Goal: Information Seeking & Learning: Learn about a topic

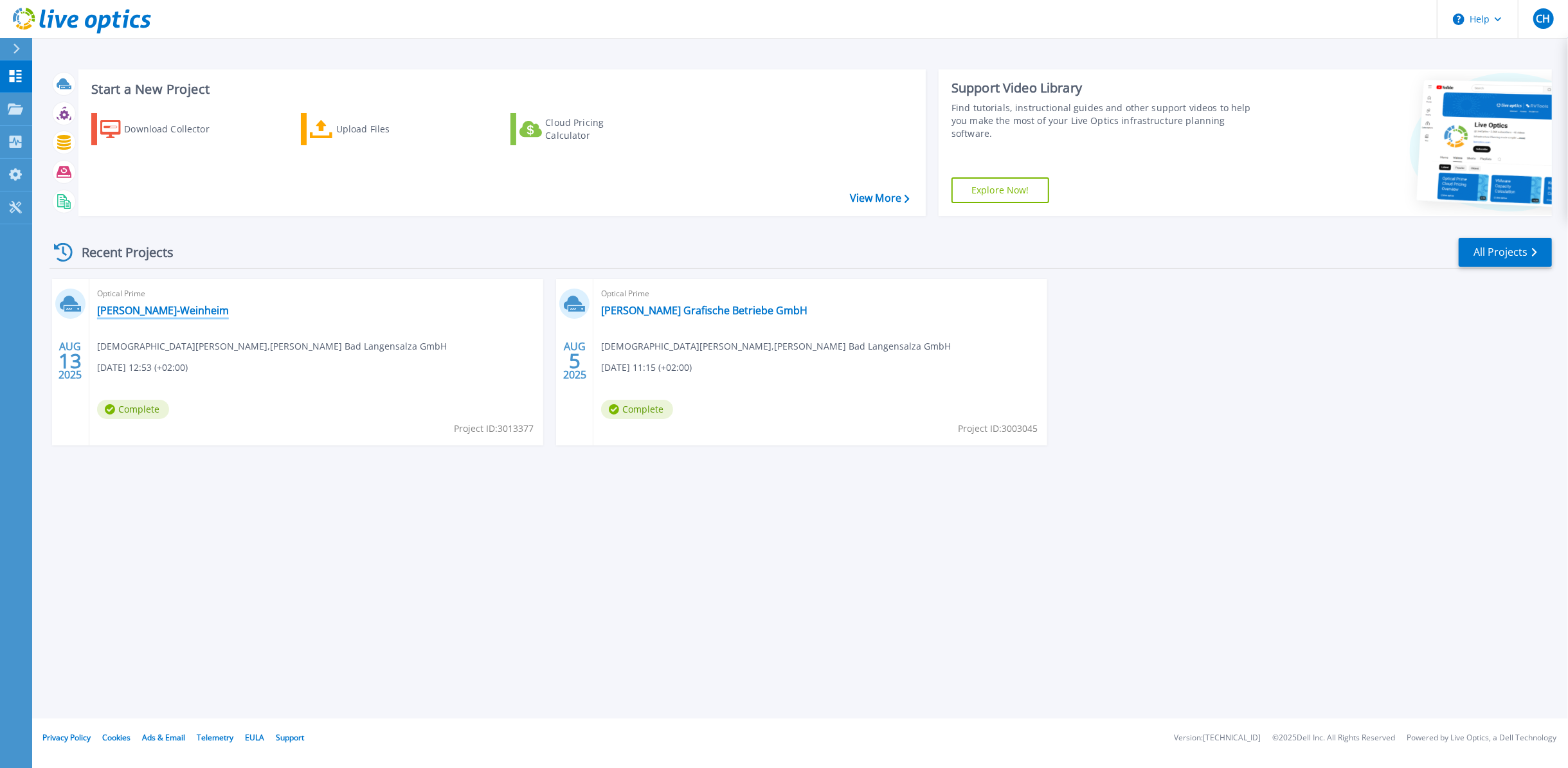
click at [127, 310] on link "[PERSON_NAME]-Weinheim" at bounding box center [162, 310] width 132 height 13
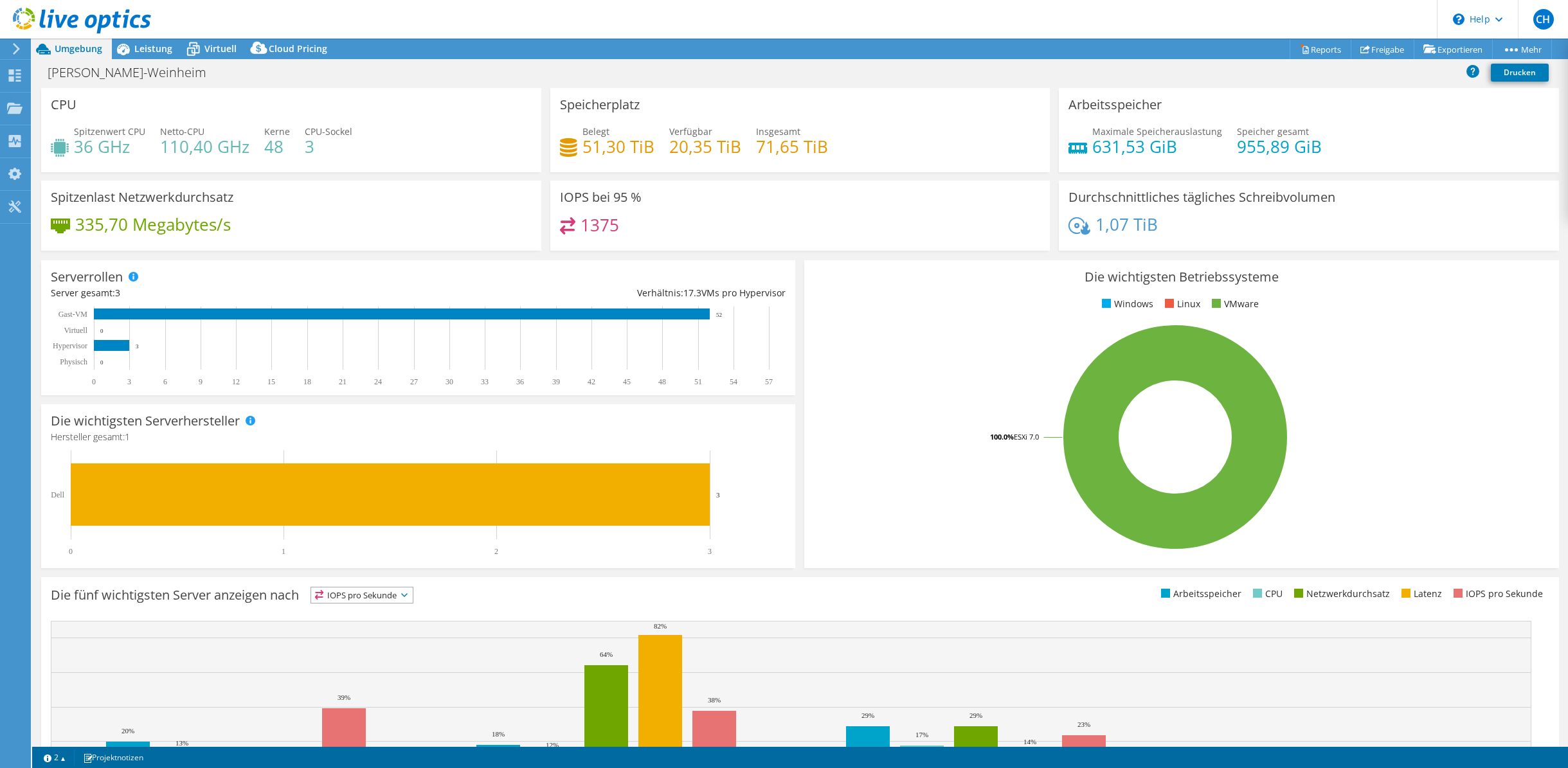
select select "USD"
click at [146, 47] on span "Leistung" at bounding box center [153, 48] width 38 height 12
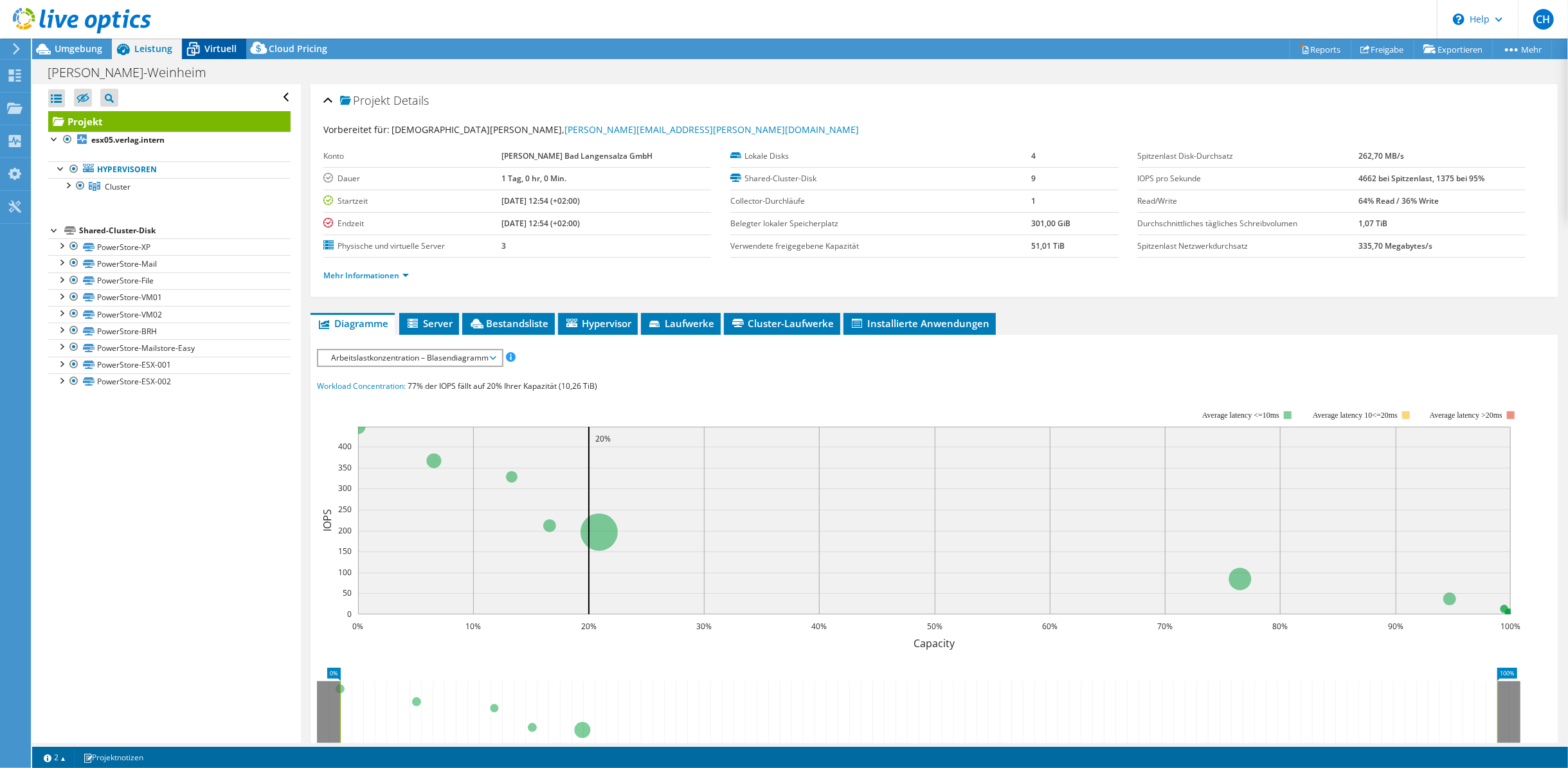
click at [215, 52] on span "Virtuell" at bounding box center [220, 48] width 32 height 12
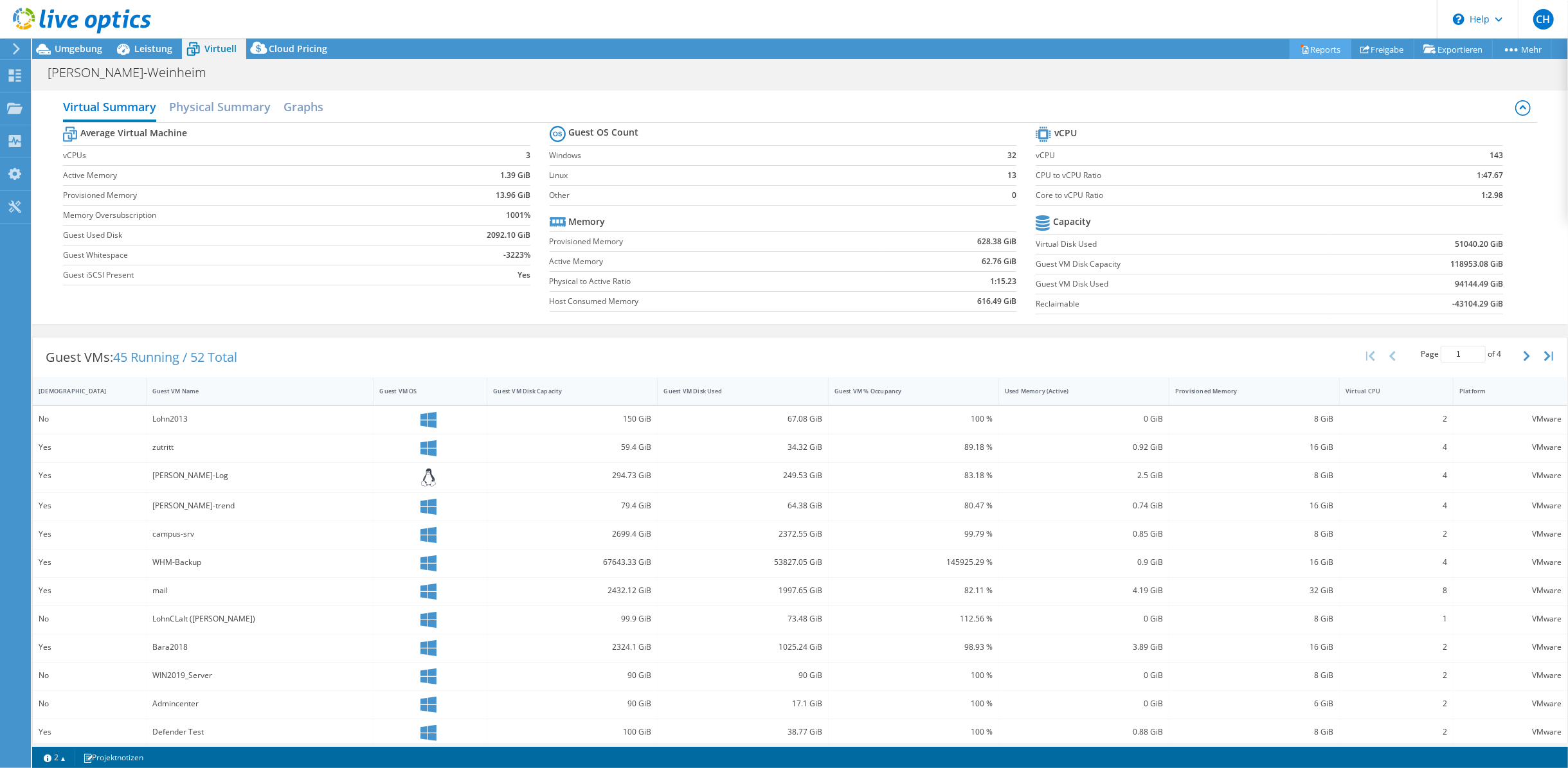
click at [1303, 54] on icon at bounding box center [1306, 50] width 6 height 7
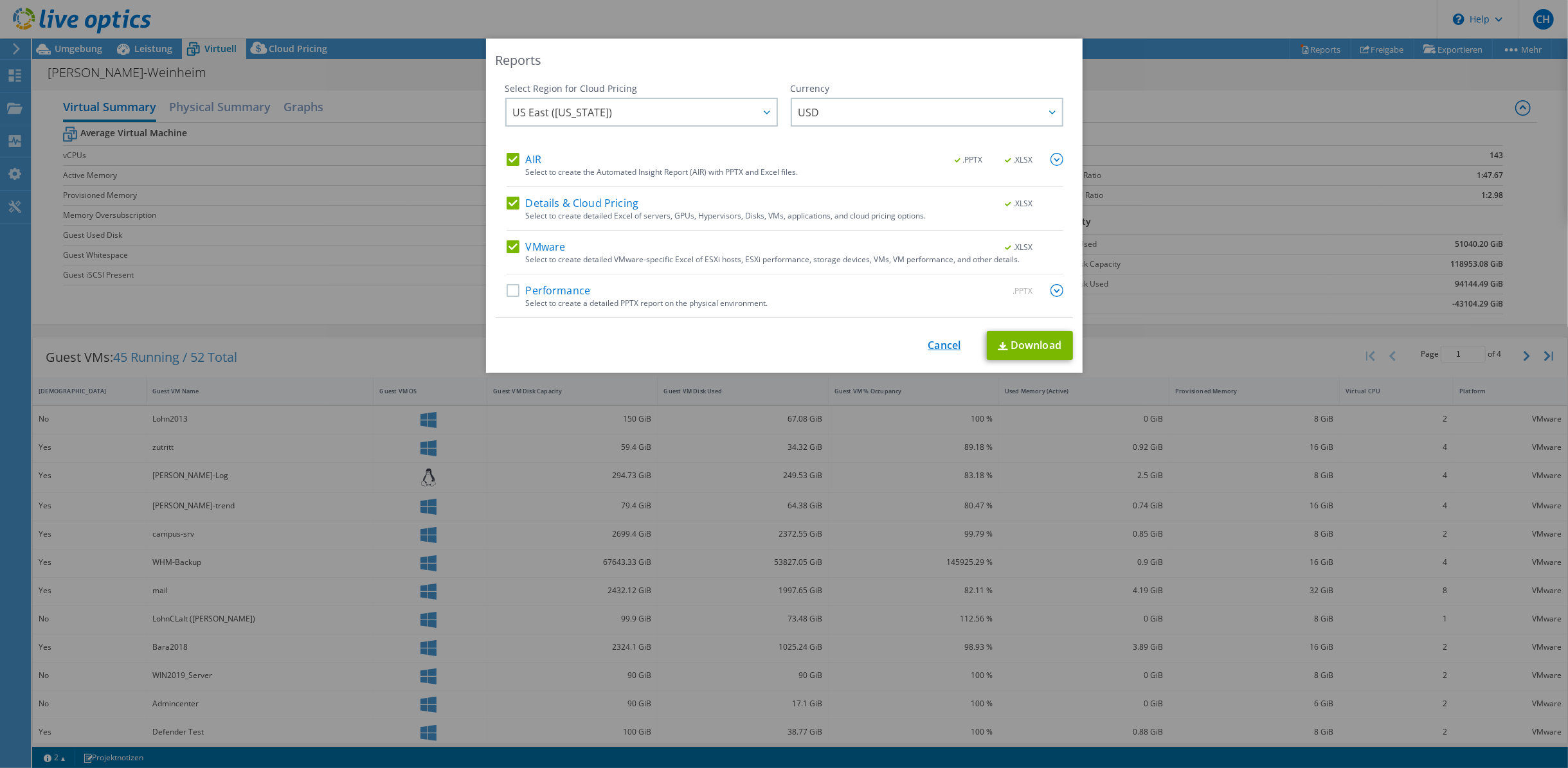
click at [929, 343] on link "Cancel" at bounding box center [945, 345] width 33 height 12
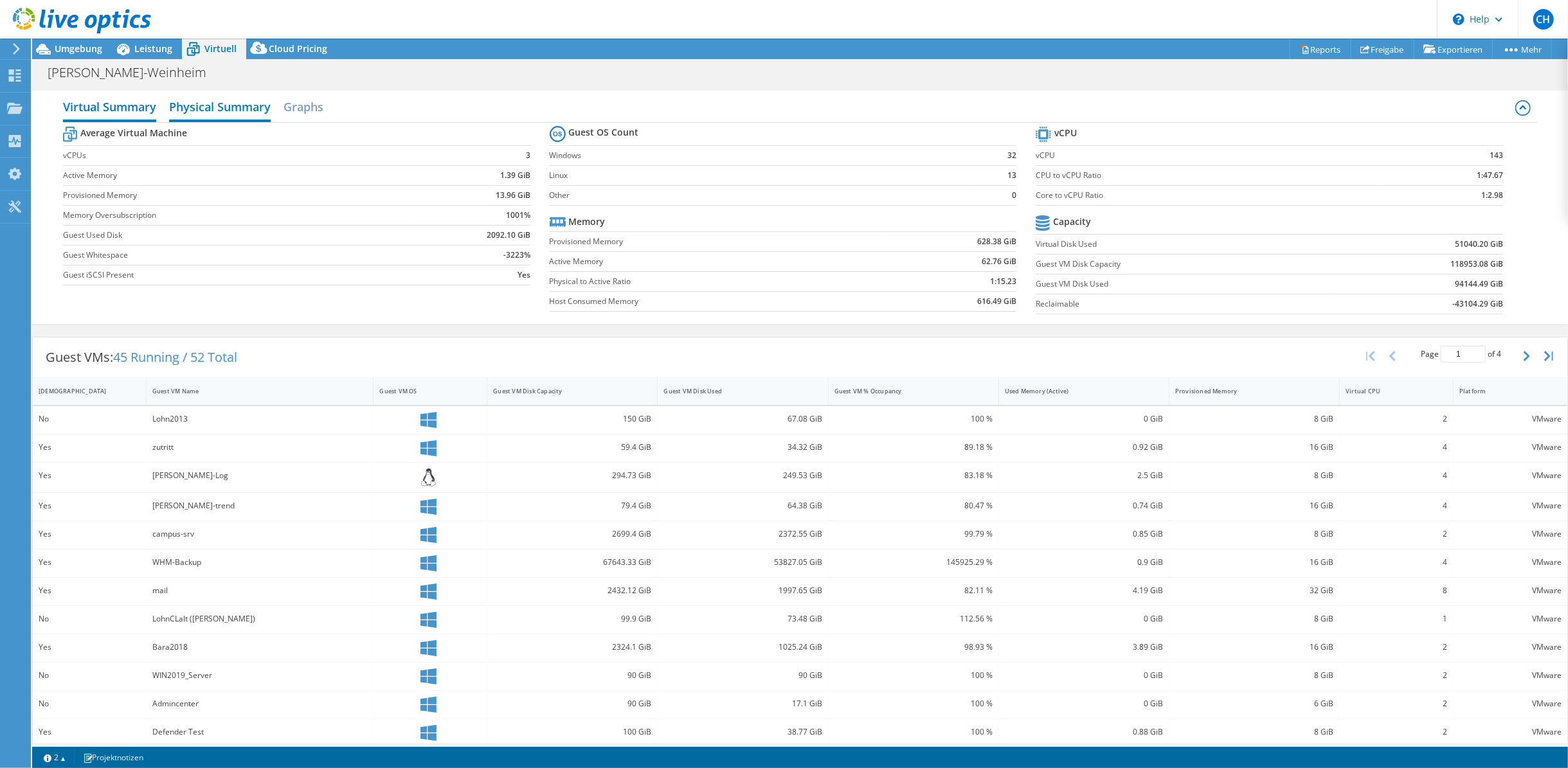
click at [223, 106] on h2 "Physical Summary" at bounding box center [220, 108] width 101 height 28
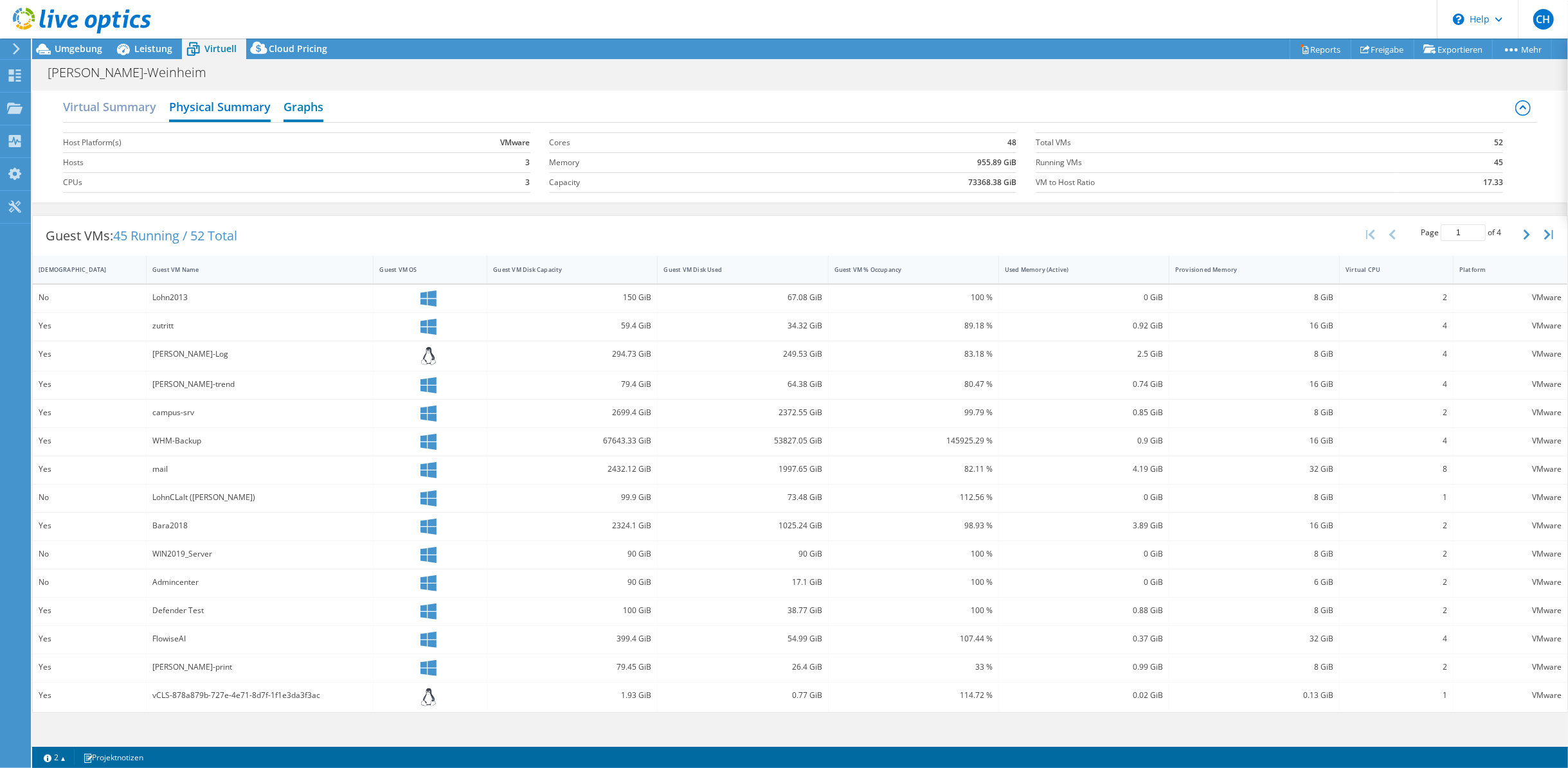
click at [308, 101] on h2 "Graphs" at bounding box center [303, 108] width 39 height 28
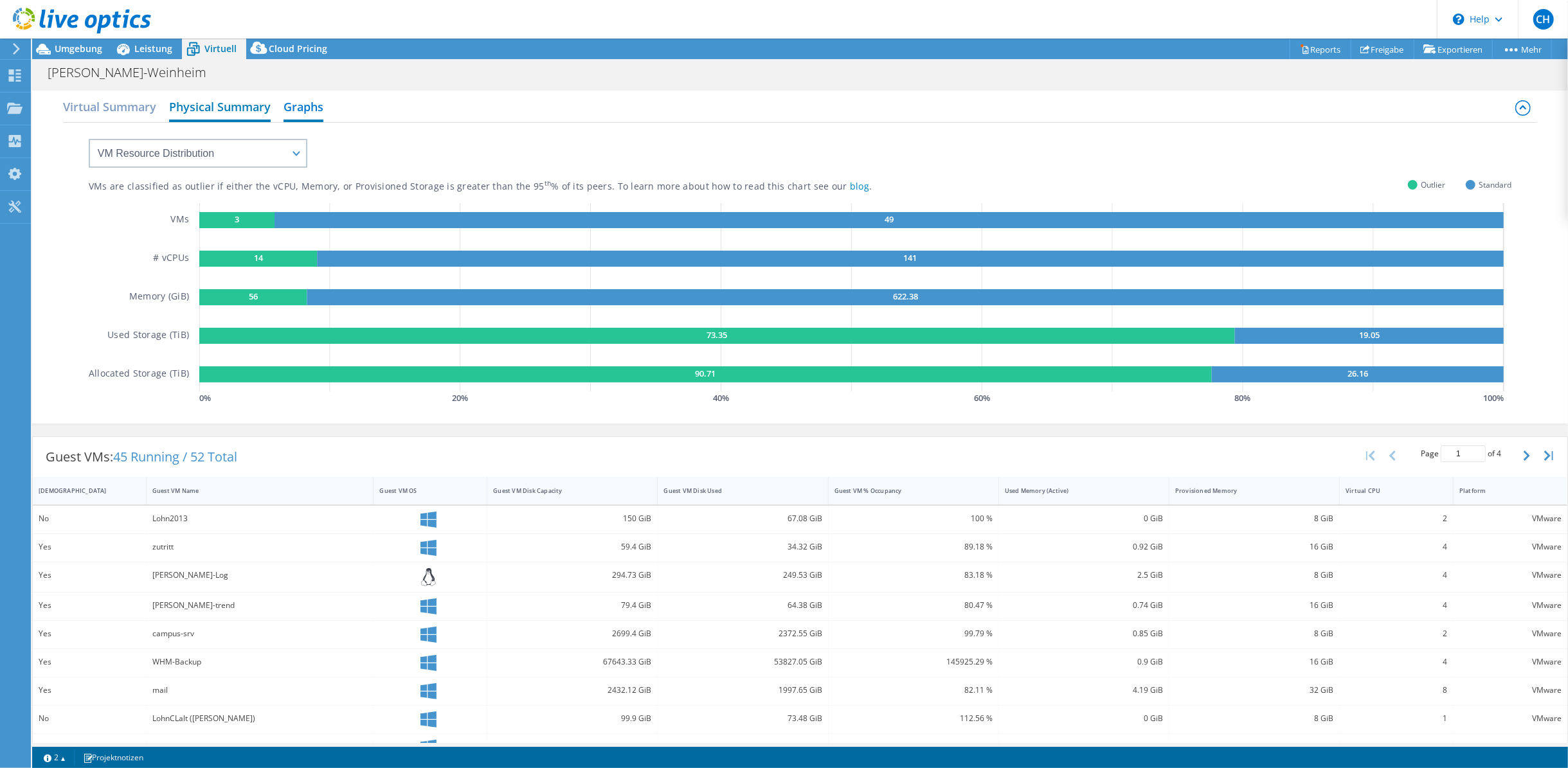
click at [213, 101] on h2 "Physical Summary" at bounding box center [220, 108] width 101 height 28
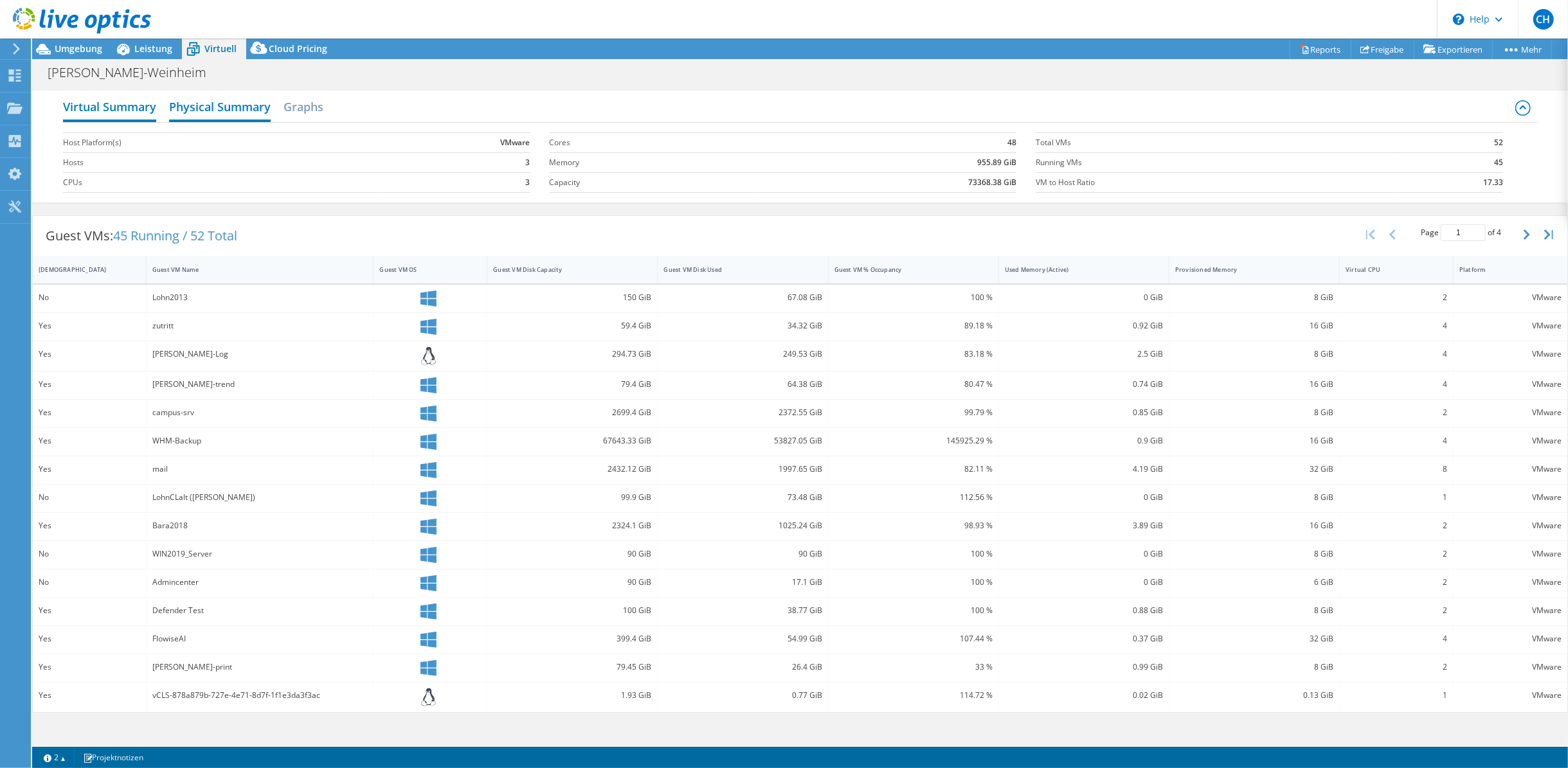
click at [113, 101] on h2 "Virtual Summary" at bounding box center [110, 108] width 93 height 28
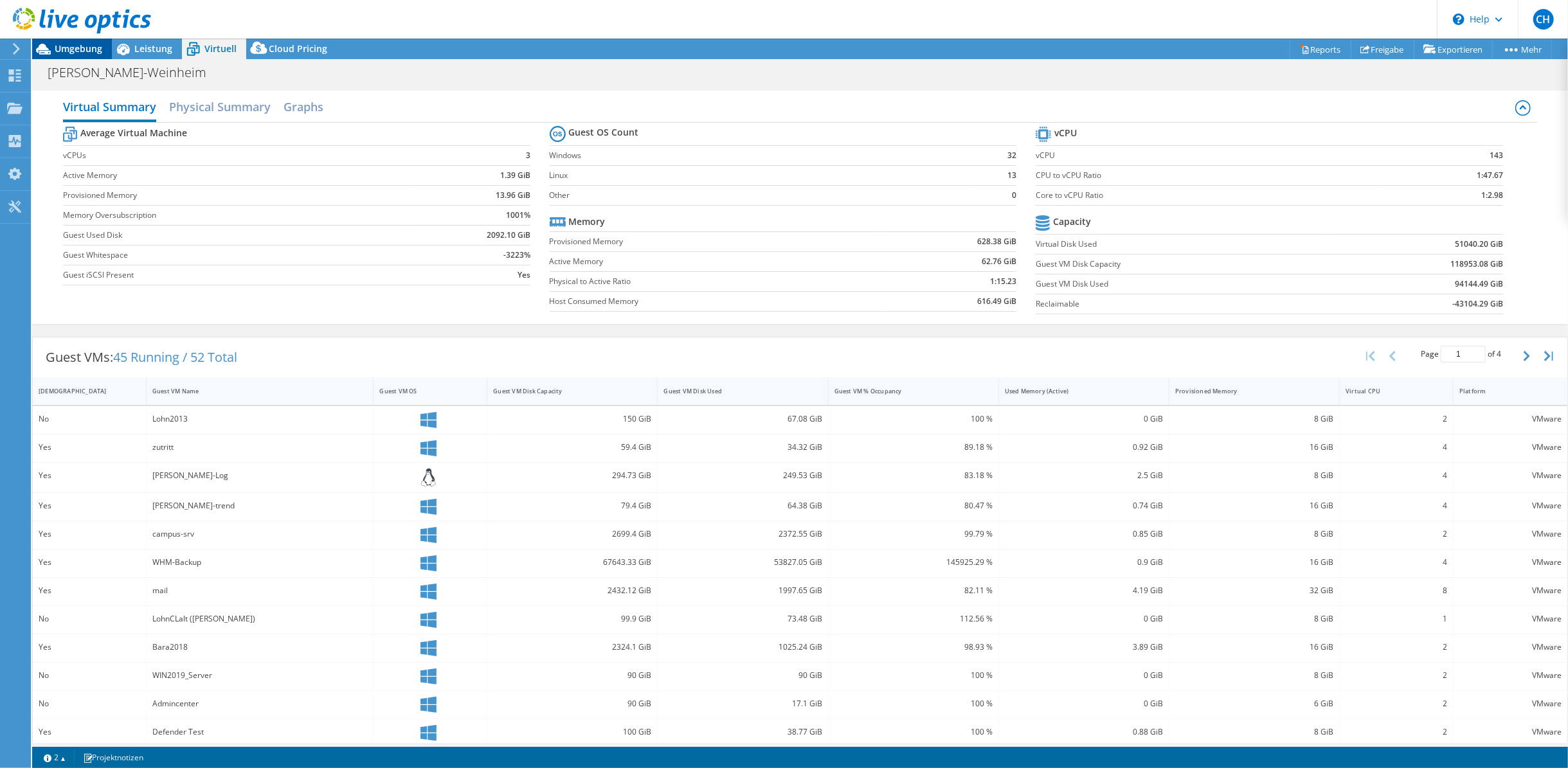
click at [68, 53] on span "Umgebung" at bounding box center [78, 48] width 48 height 12
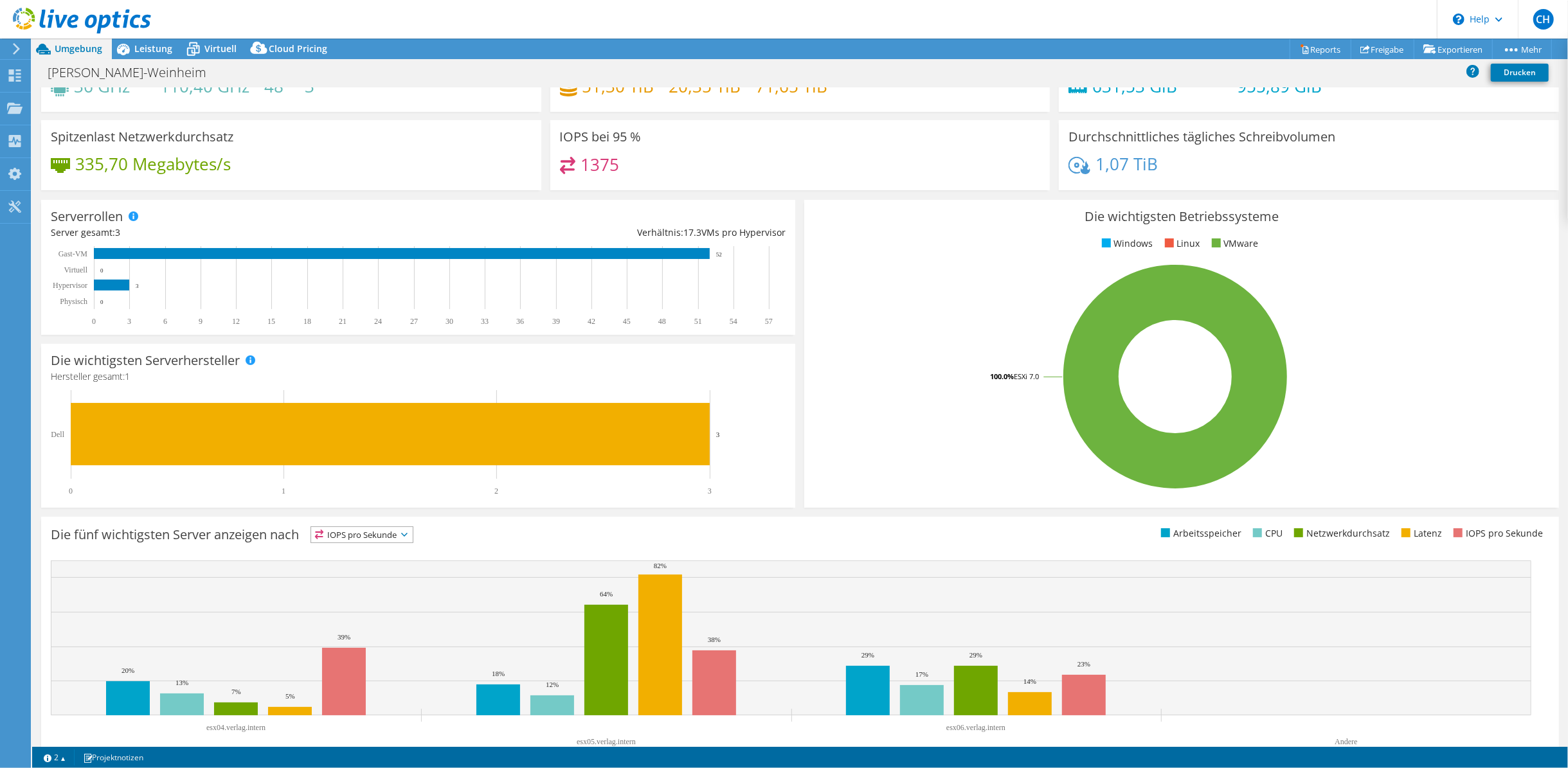
scroll to position [89, 0]
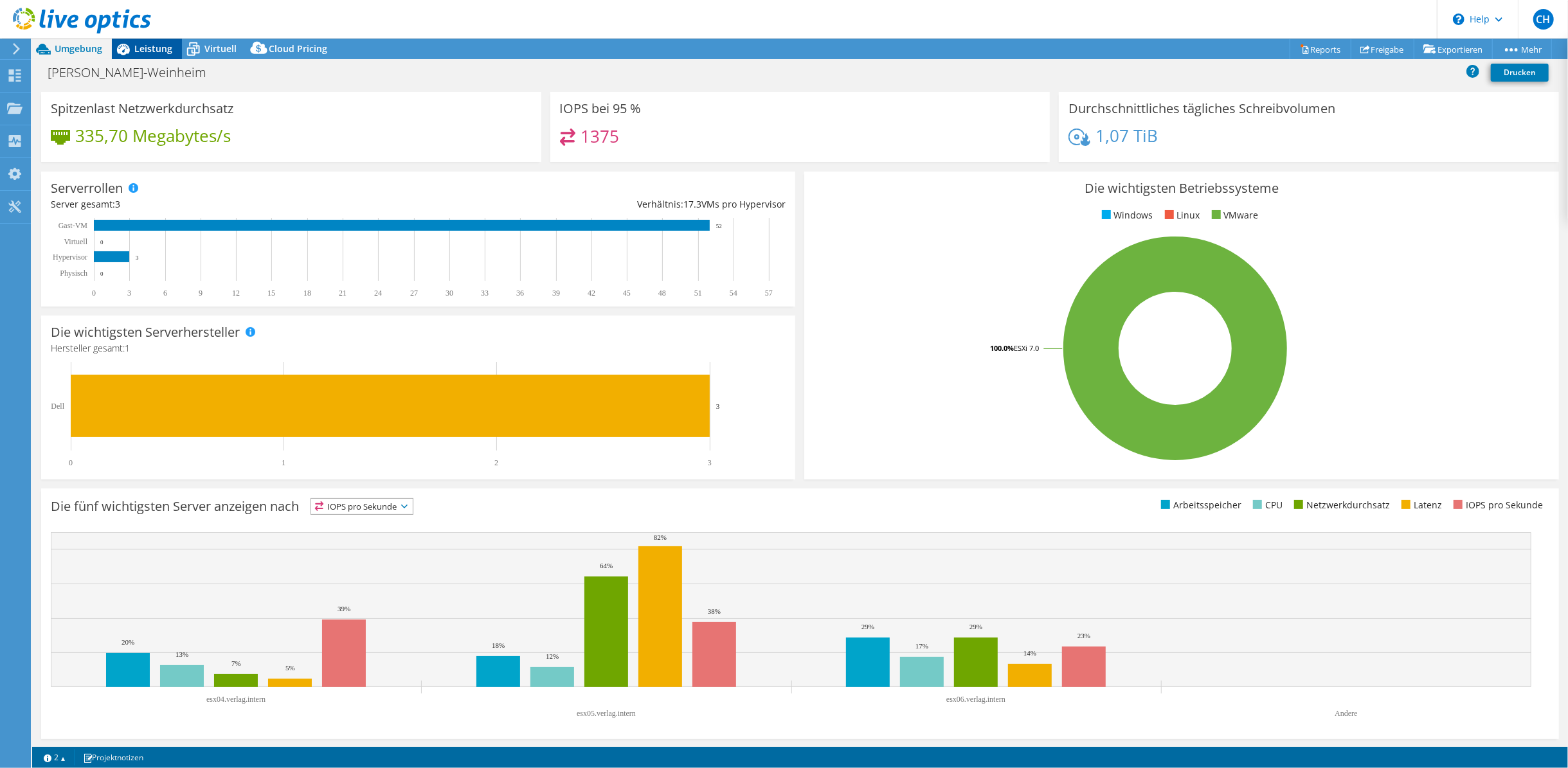
click at [157, 45] on span "Leistung" at bounding box center [153, 48] width 38 height 12
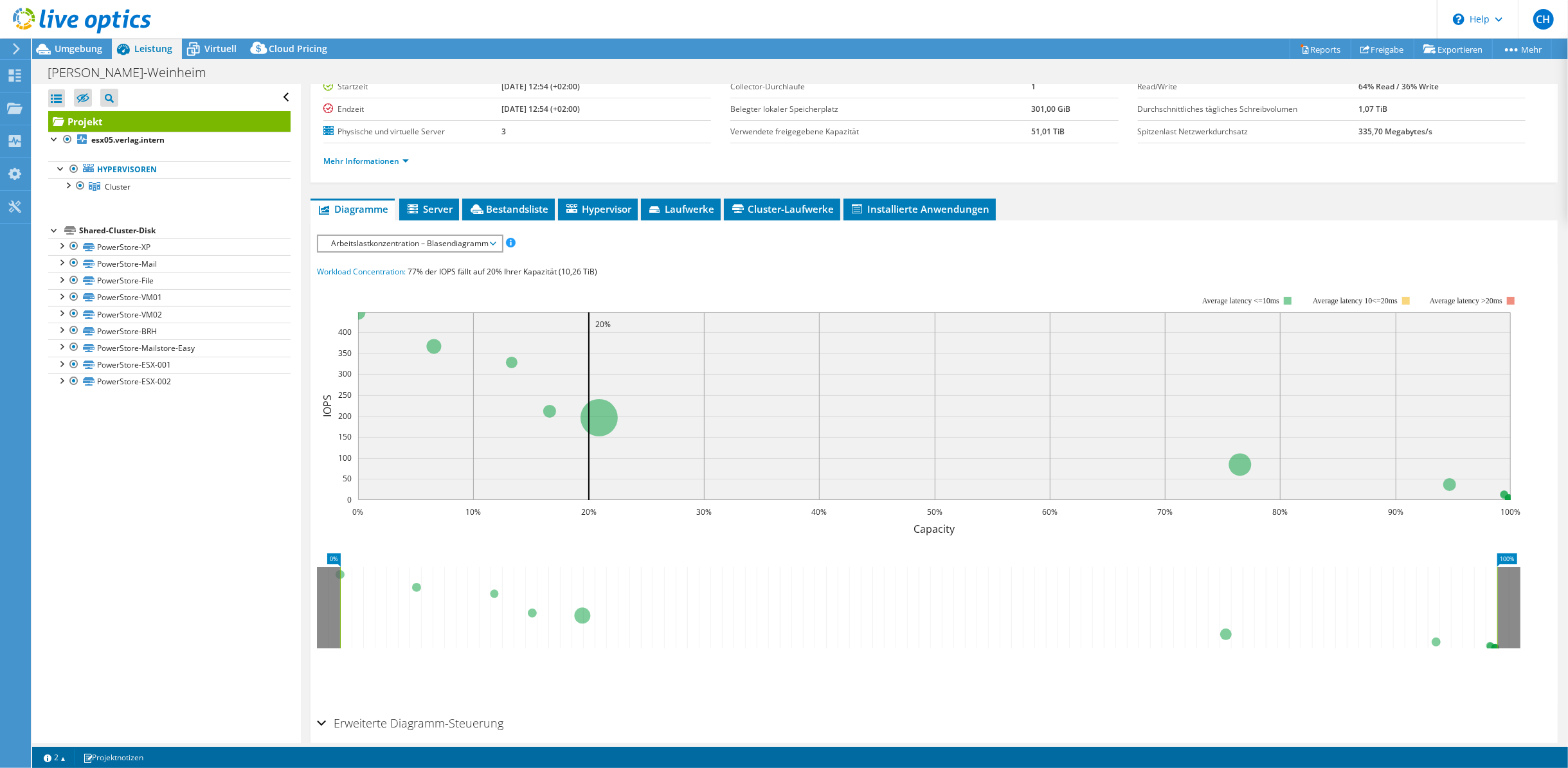
scroll to position [167, 0]
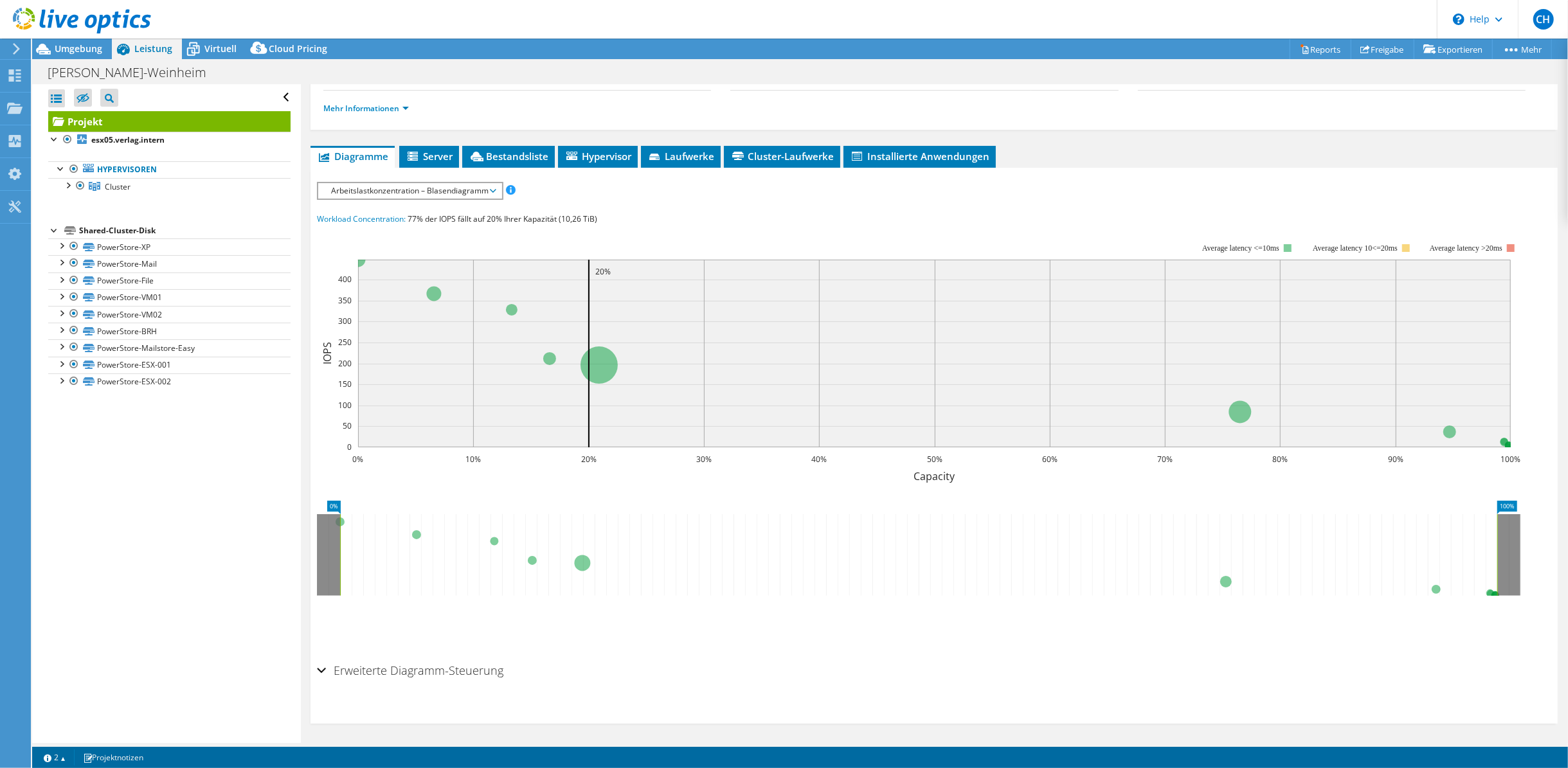
click at [316, 667] on section "IOPS pro Sekunde Disk-Durchsatz IO-Size Latenz Queue-Depth CPU-Prozentwert Arbe…" at bounding box center [935, 445] width 1248 height 556
click at [328, 667] on h2 "Erweiterte Diagramm-Steuerung" at bounding box center [410, 670] width 186 height 26
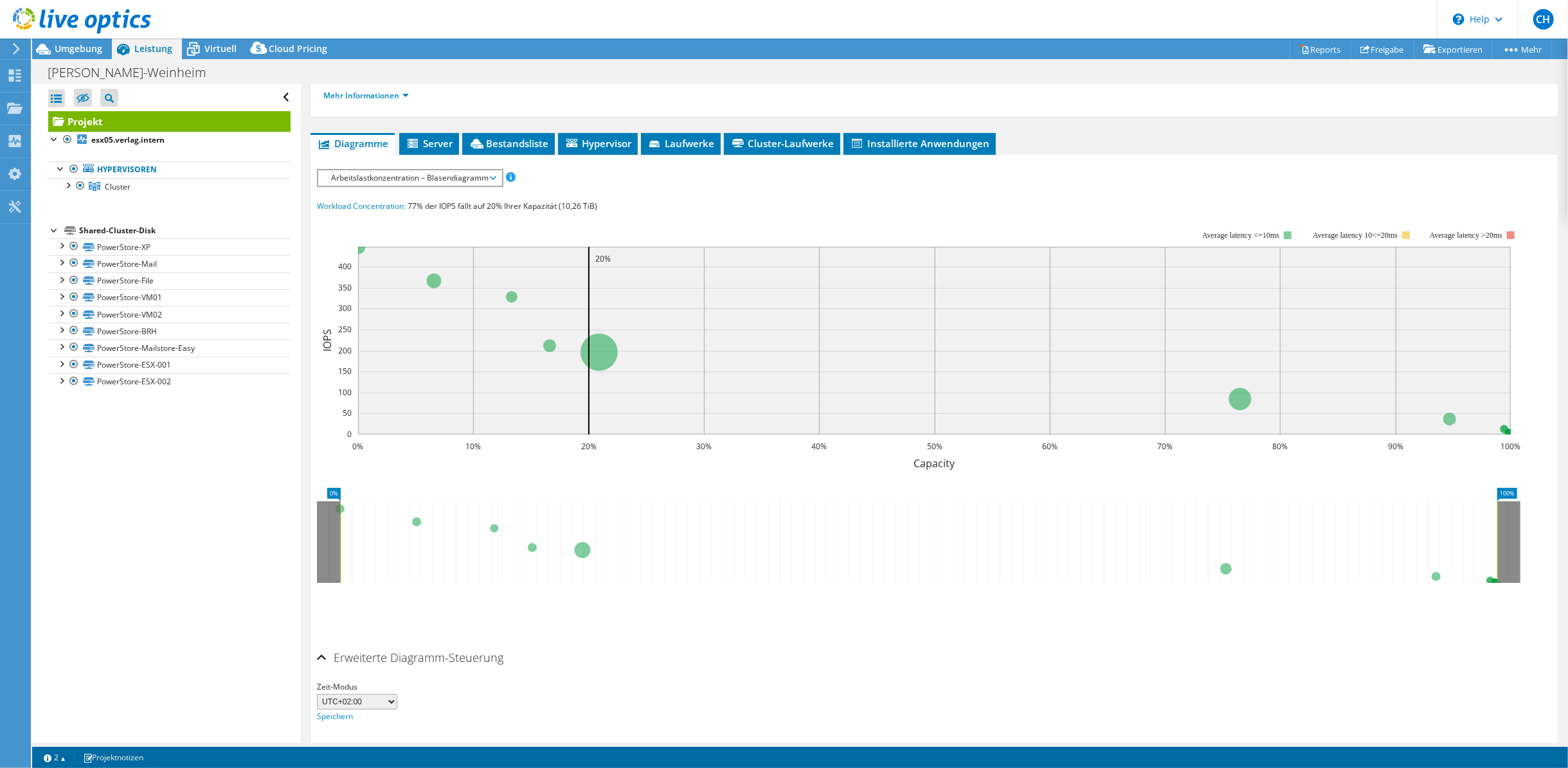
scroll to position [0, 0]
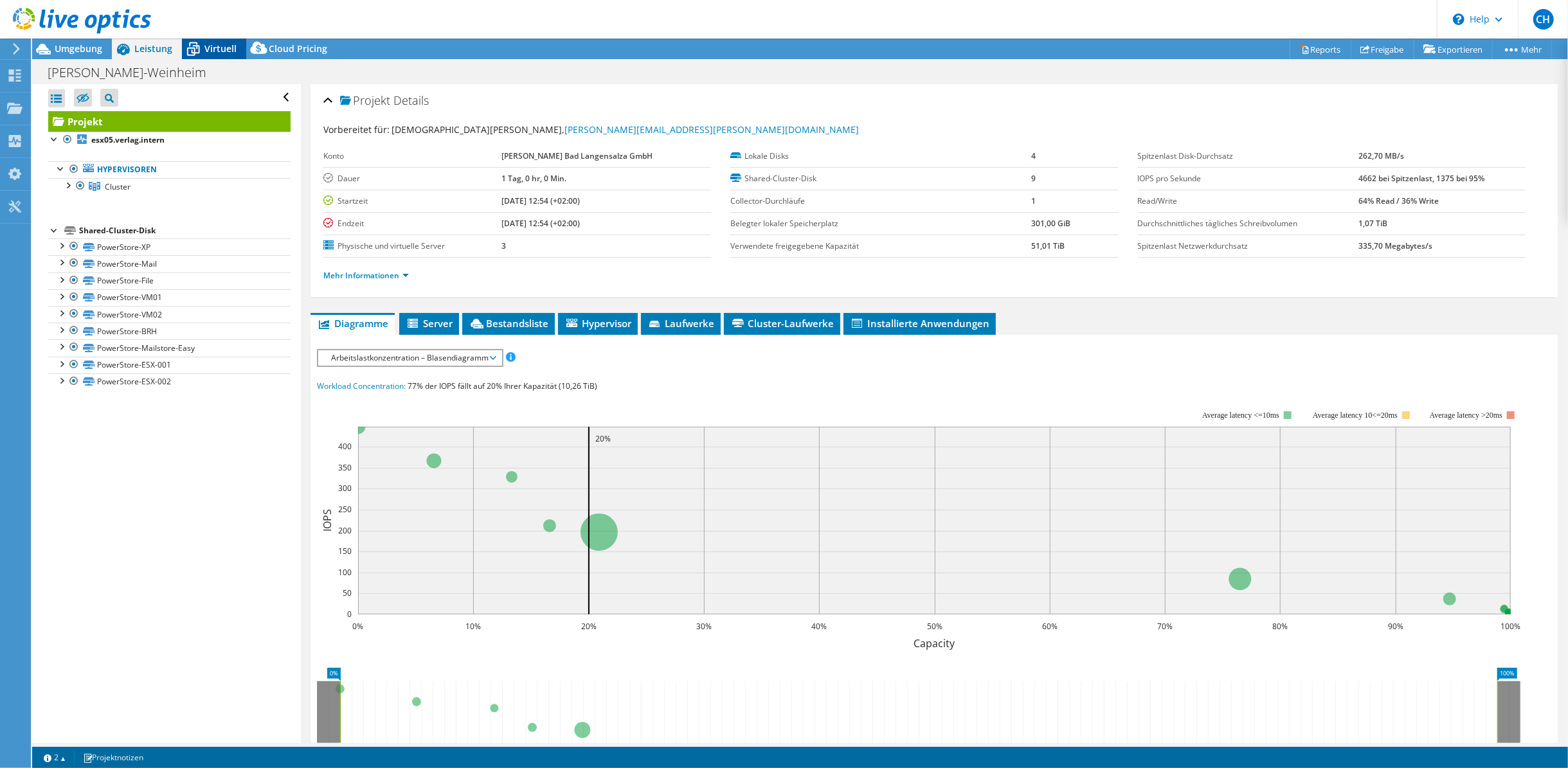
click at [210, 40] on div "Virtuell" at bounding box center [214, 49] width 64 height 21
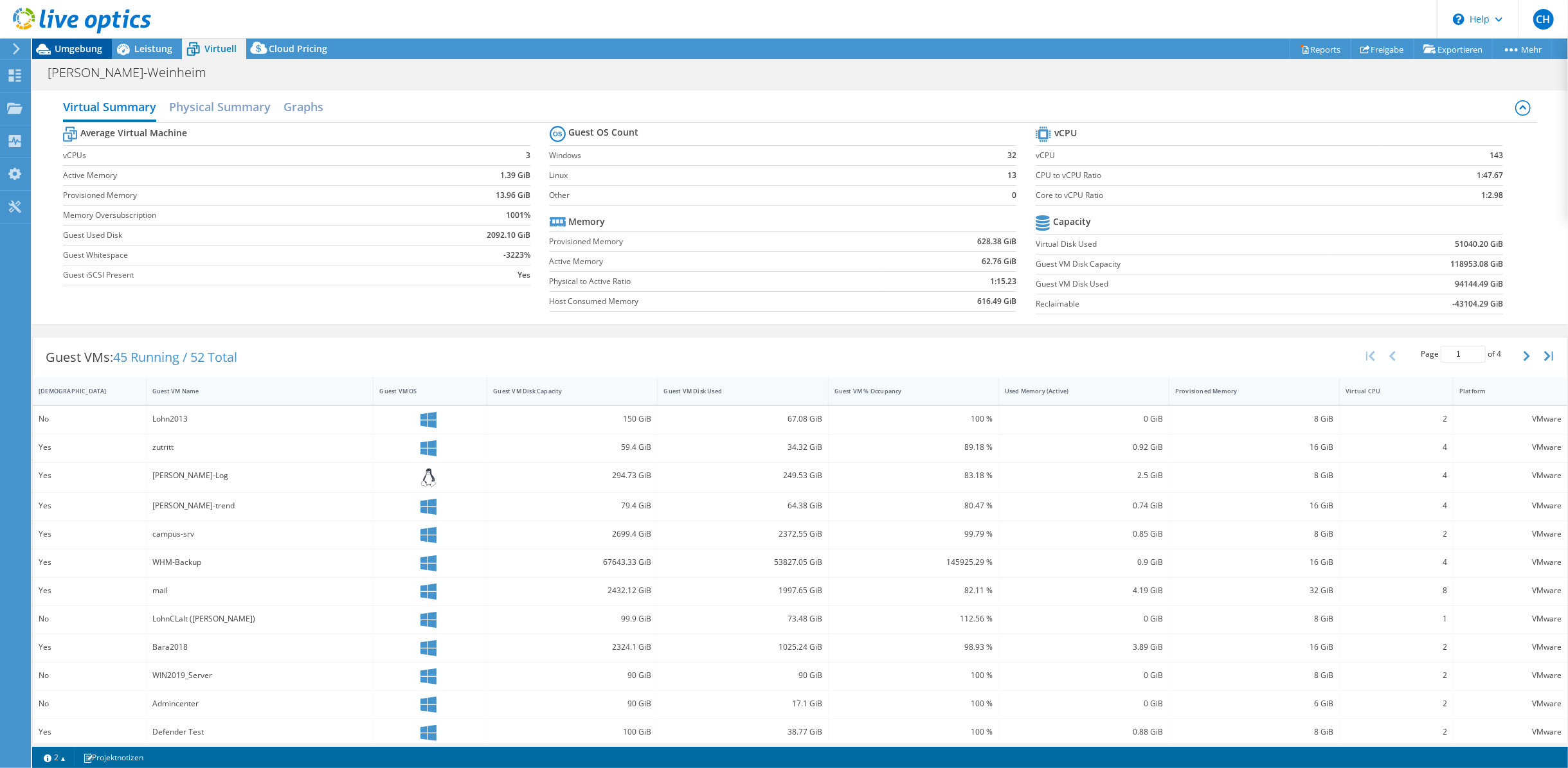
click at [64, 51] on span "Umgebung" at bounding box center [78, 48] width 48 height 12
